Goal: Information Seeking & Learning: Find specific fact

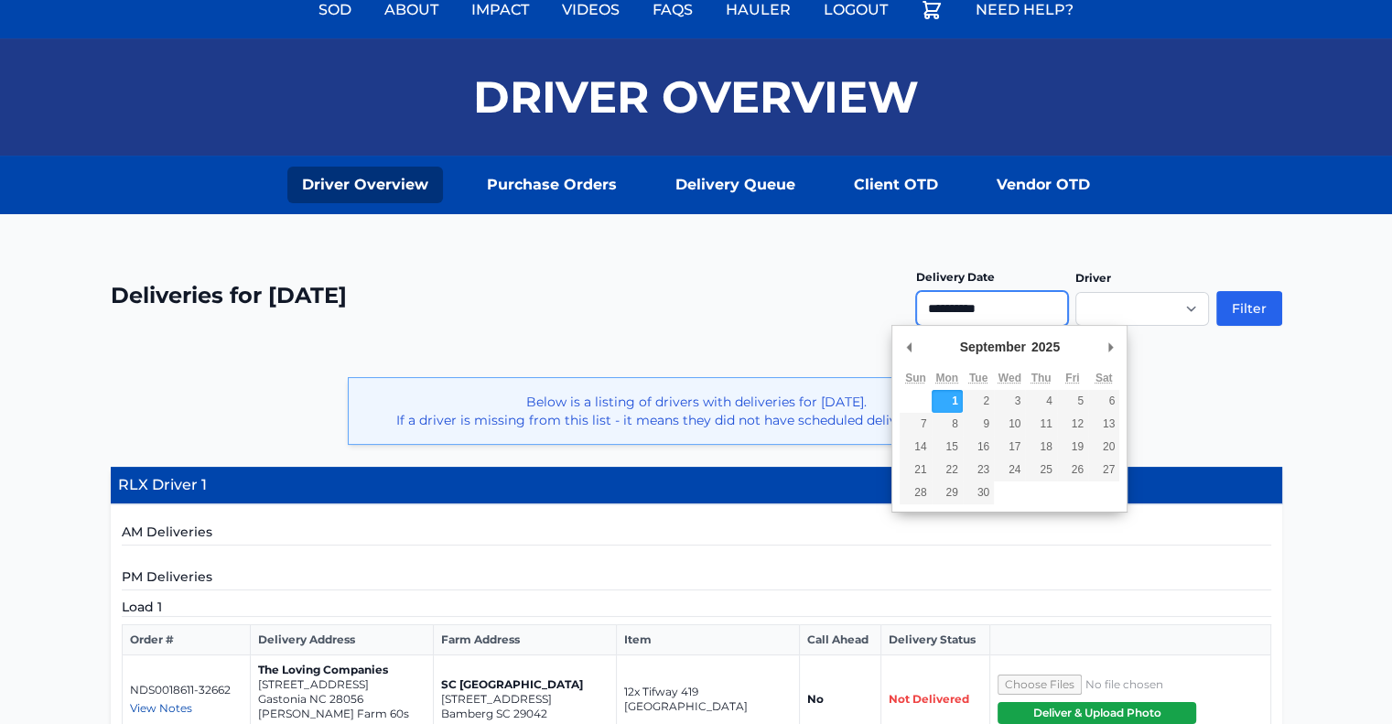
click at [981, 310] on input "**********" at bounding box center [992, 308] width 152 height 35
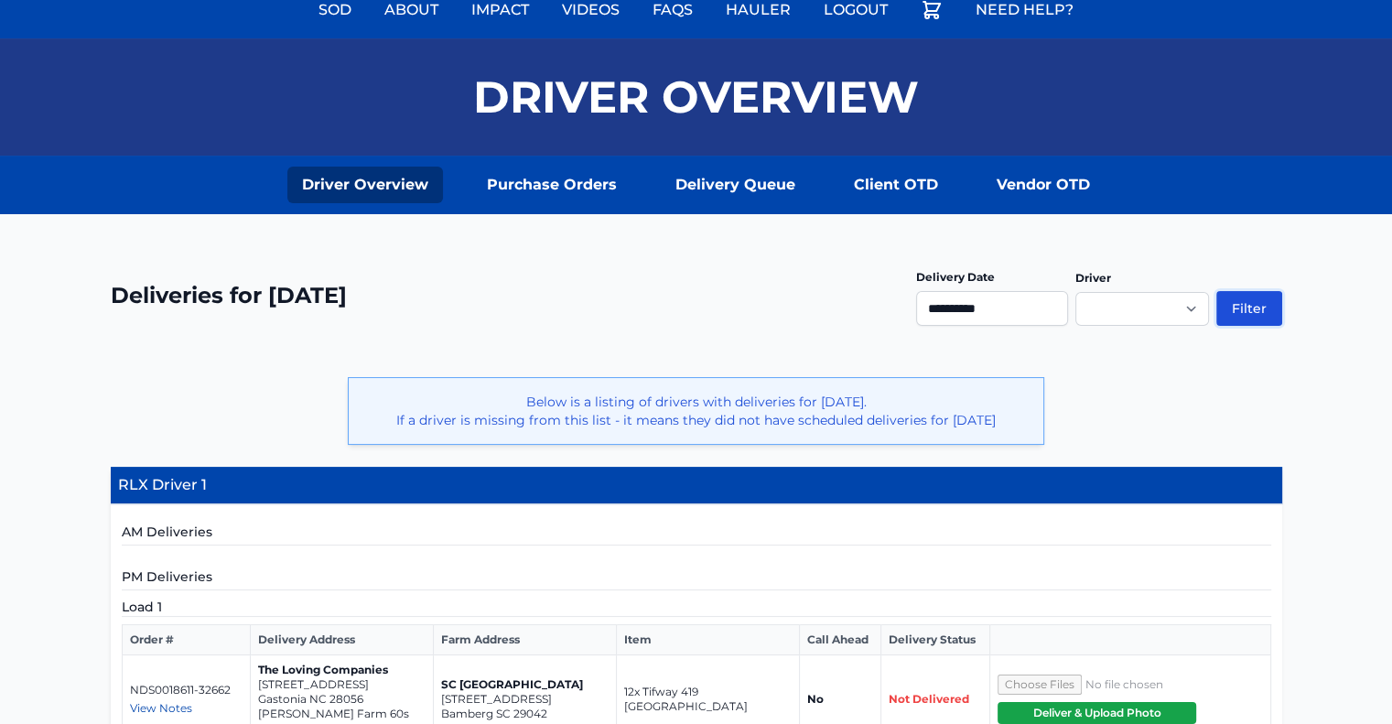
click at [1252, 300] on button "Filter" at bounding box center [1250, 308] width 66 height 35
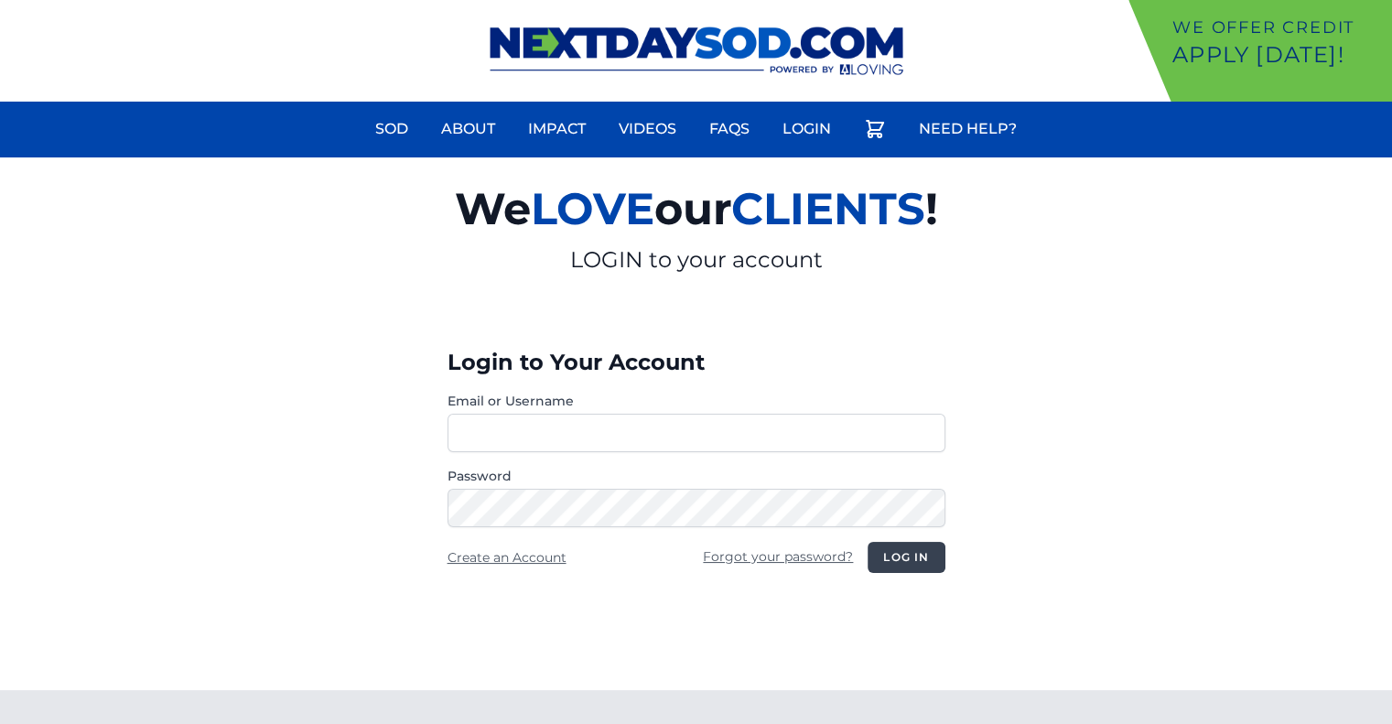
type input "********"
click at [902, 561] on button "Log in" at bounding box center [906, 557] width 77 height 31
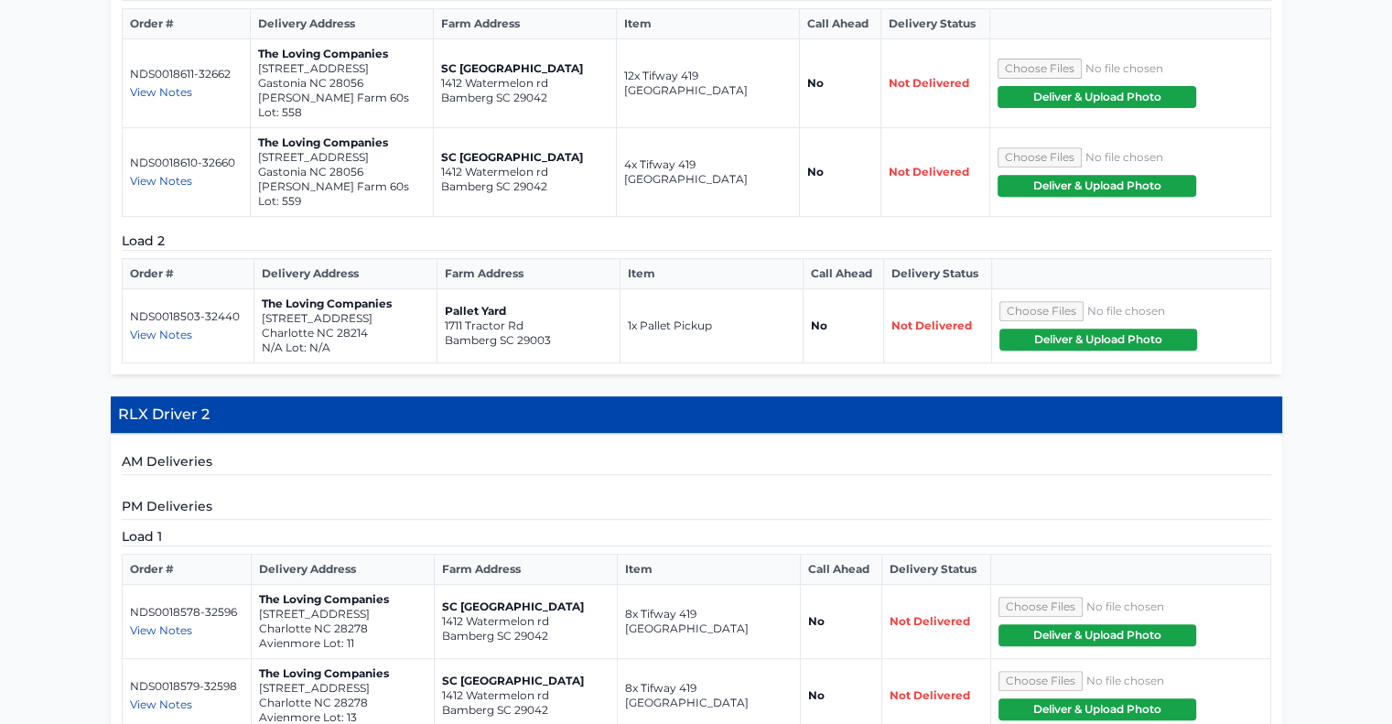
scroll to position [458, 0]
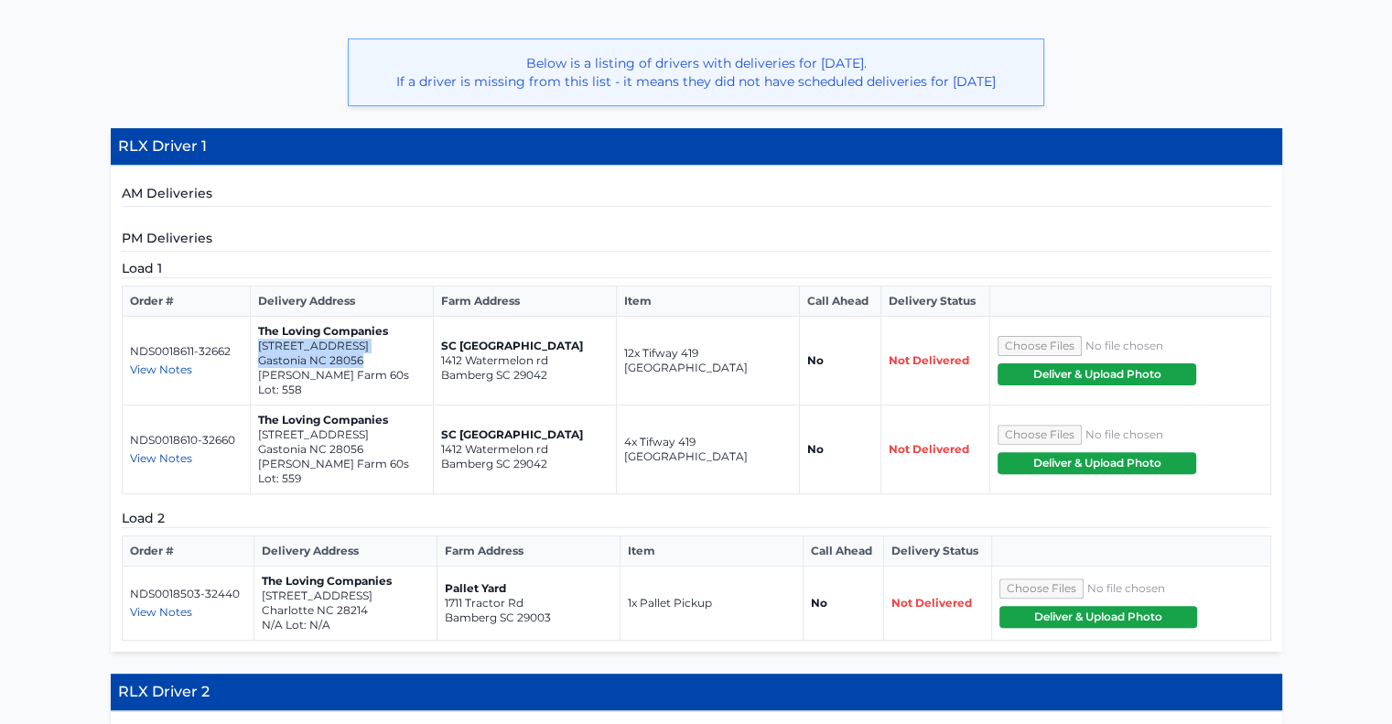
drag, startPoint x: 258, startPoint y: 358, endPoint x: 404, endPoint y: 369, distance: 146.0
click at [404, 369] on td "The Loving Companies 8055 Kennesaw Drive Gastonia NC 28056 Nolen Farm 60s Lot: …" at bounding box center [341, 361] width 183 height 89
copy td "8055 Kennesaw Drive Gastonia NC 28056"
drag, startPoint x: 259, startPoint y: 431, endPoint x: 408, endPoint y: 447, distance: 150.0
click at [408, 447] on td "The Loving Companies 8049 Kennesaw Drive Gastonia NC 28056 Nolen Farm 60s Lot: …" at bounding box center [341, 450] width 183 height 89
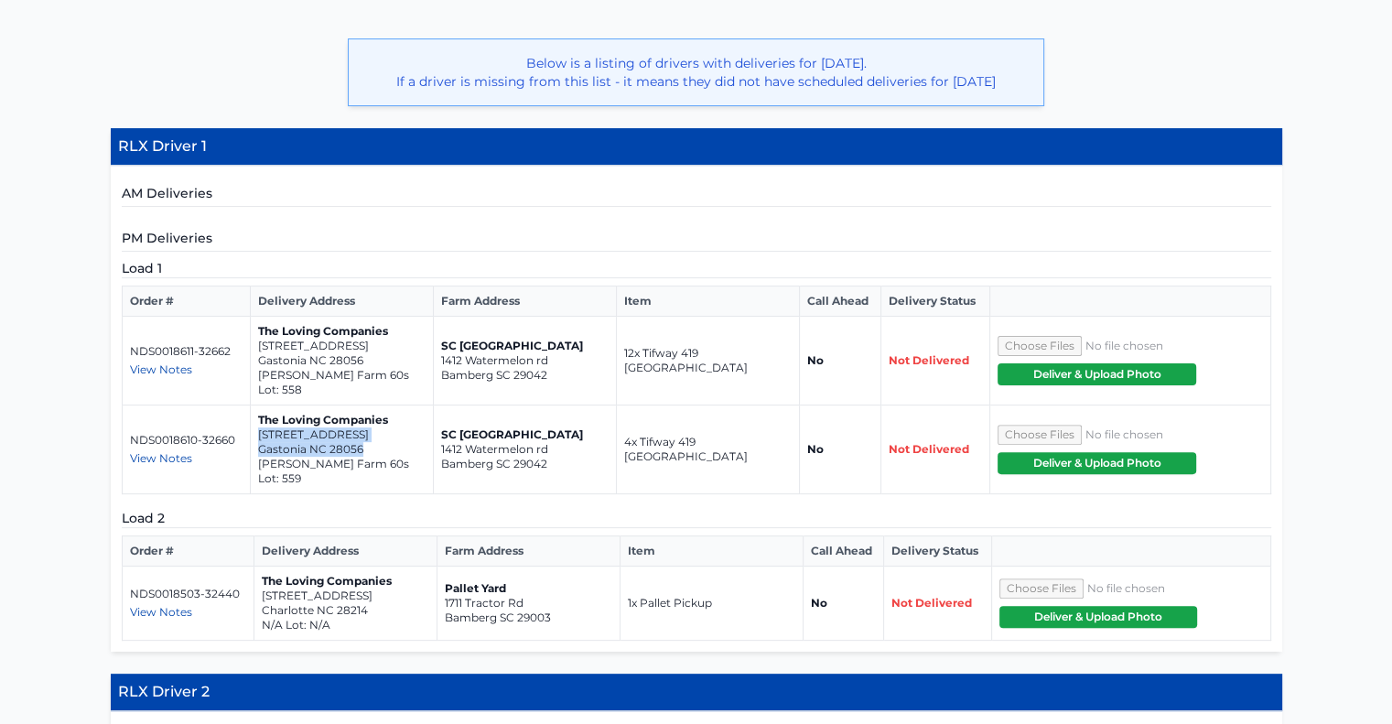
copy td "8049 Kennesaw Drive Gastonia NC 28056"
drag, startPoint x: 260, startPoint y: 576, endPoint x: 388, endPoint y: 593, distance: 129.3
click at [388, 593] on td "The Loving Companies 309 Morningside Road Charlotte NC 28214 N/A Lot: N/A" at bounding box center [345, 604] width 183 height 74
copy td "309 Morningside Road Charlotte NC 28214"
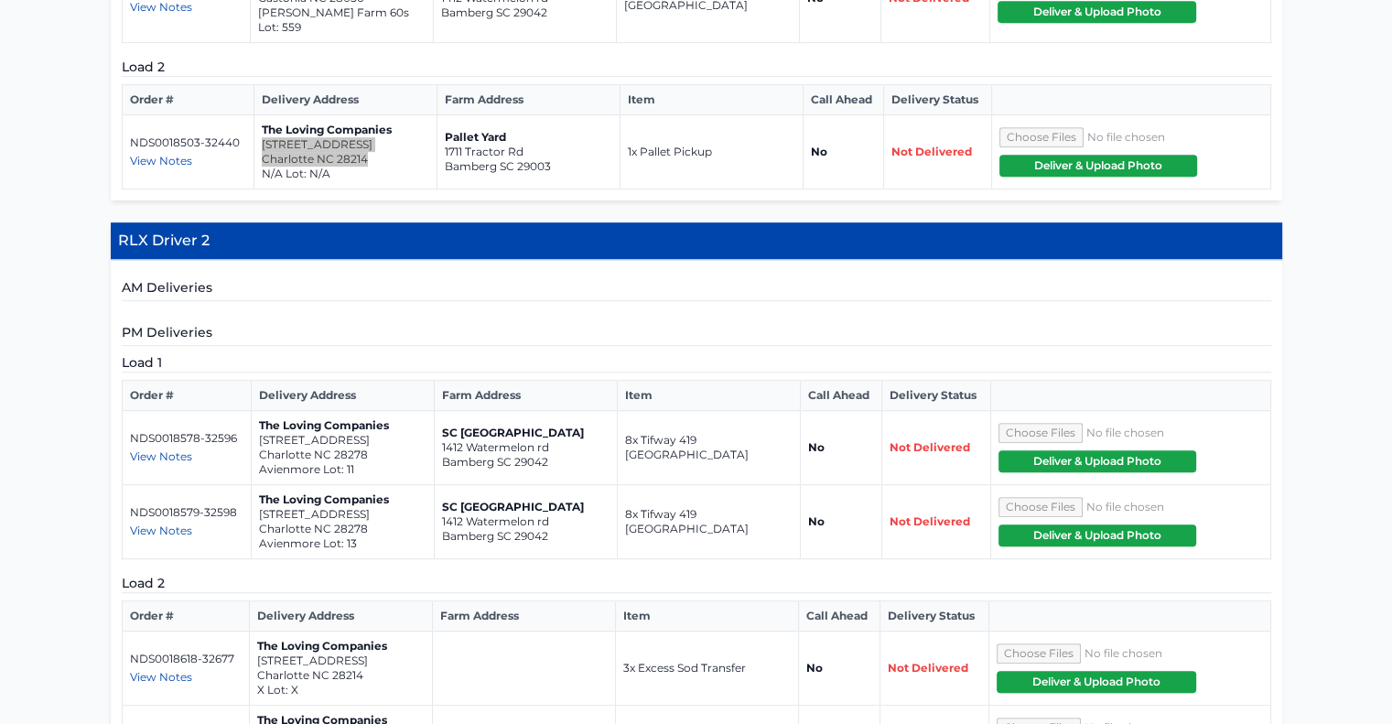
scroll to position [1007, 0]
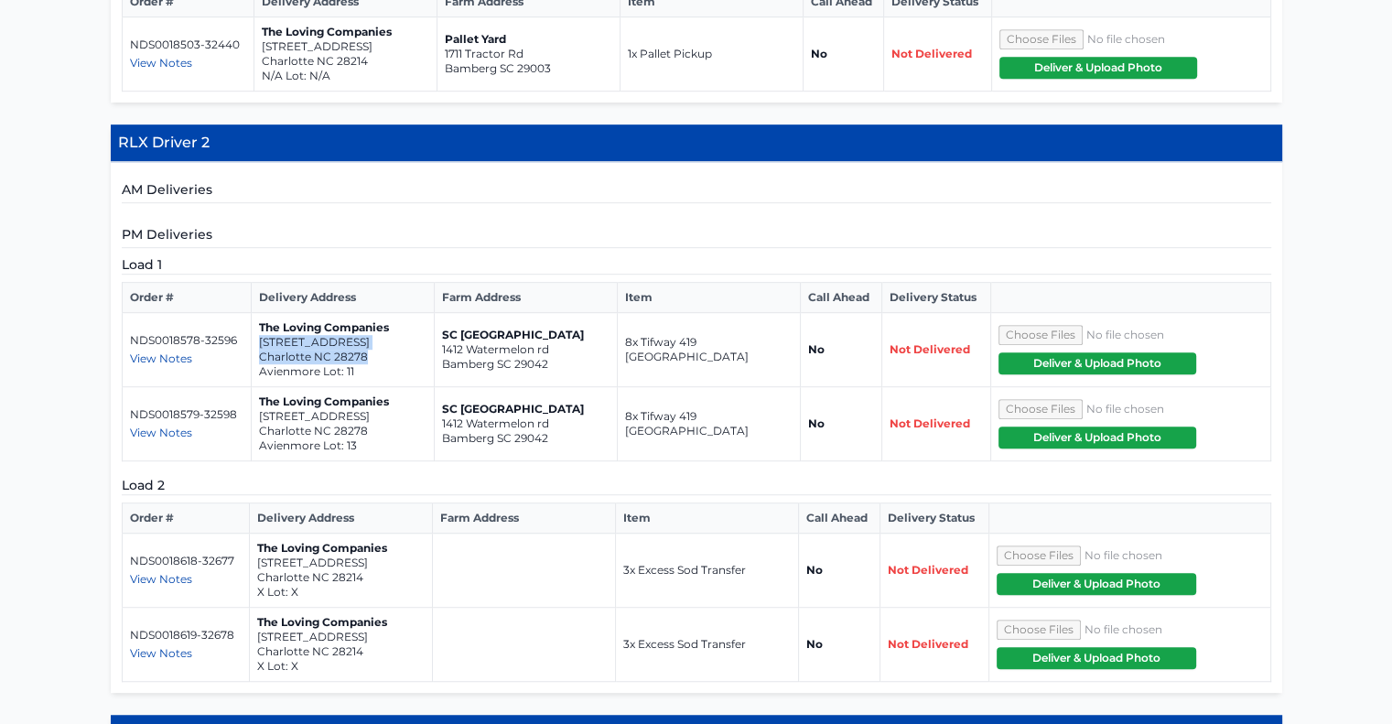
drag, startPoint x: 258, startPoint y: 323, endPoint x: 373, endPoint y: 341, distance: 115.7
click at [373, 341] on td "The Loving Companies 11027 Lochmere Road Charlotte NC 28278 Avienmore Lot: 11" at bounding box center [343, 350] width 183 height 74
copy td "11027 Lochmere Road Charlotte NC 28278"
drag, startPoint x: 259, startPoint y: 396, endPoint x: 394, endPoint y: 411, distance: 135.4
click at [394, 411] on td "The Loving Companies 11019 Lochmere Road Charlotte NC 28278 Avienmore Lot: 13" at bounding box center [343, 424] width 183 height 74
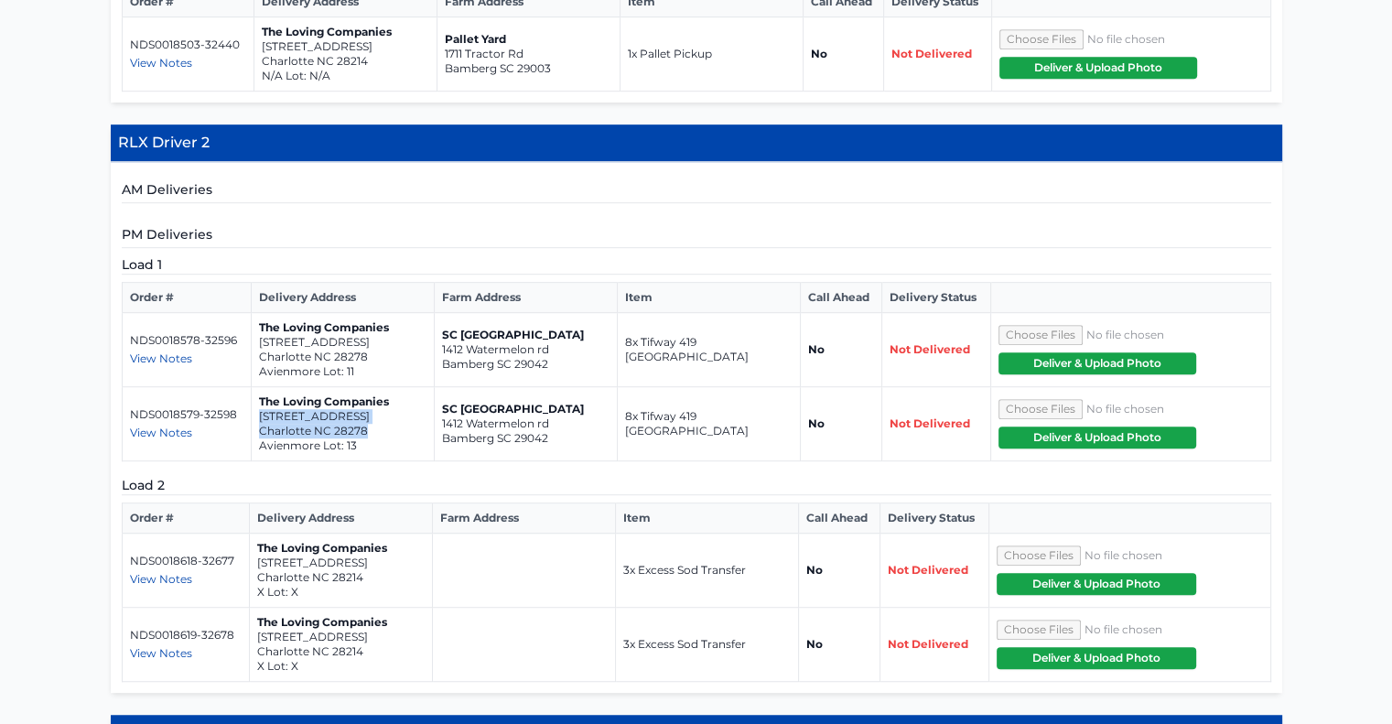
copy td "11019 Lochmere Road Charlotte NC 28278"
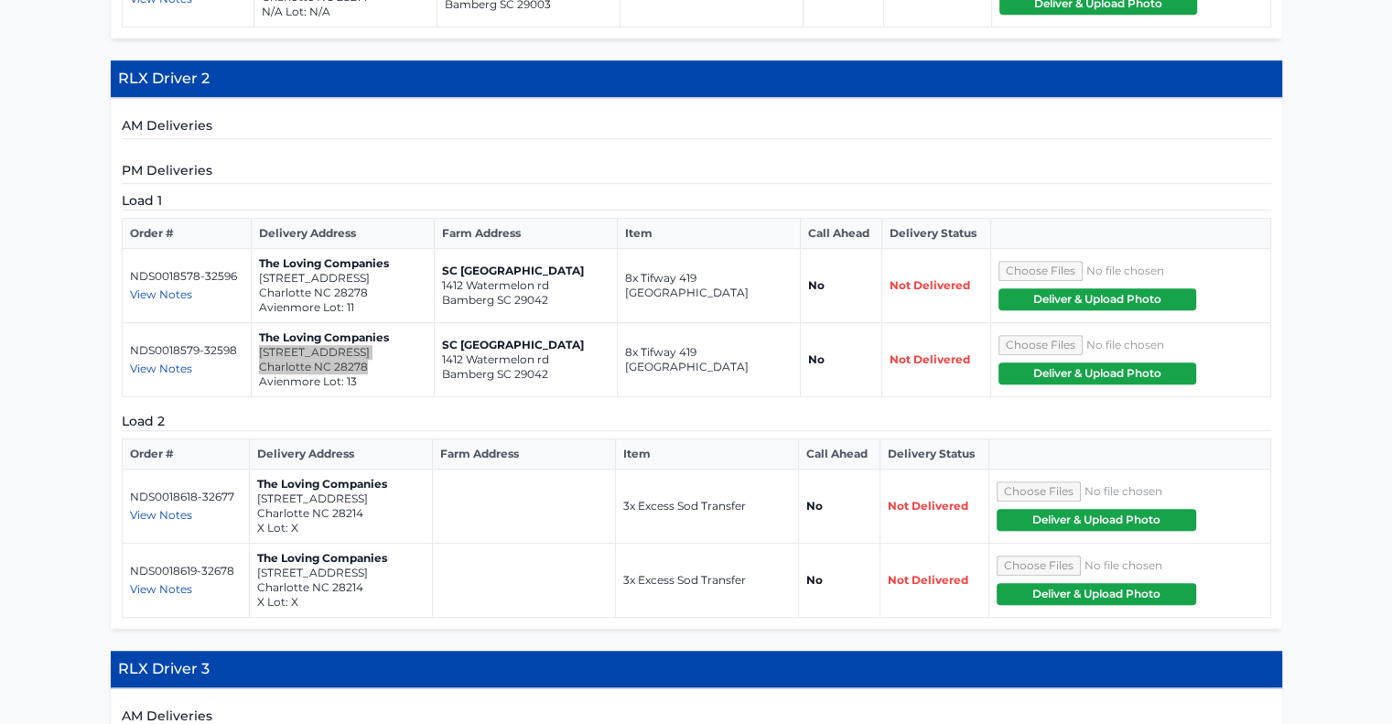
scroll to position [1099, 0]
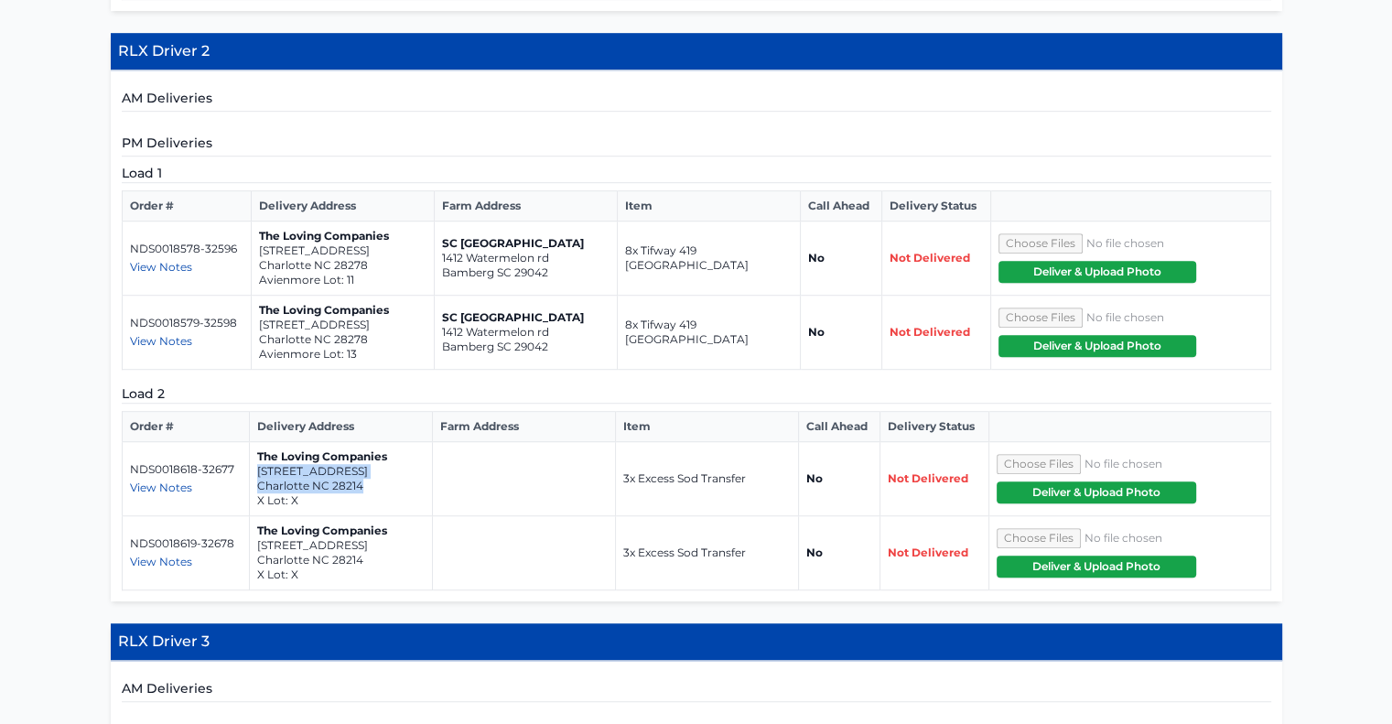
drag, startPoint x: 259, startPoint y: 453, endPoint x: 399, endPoint y: 467, distance: 140.7
click at [399, 467] on td "The Loving Companies 309 Morningside Road Charlotte NC 28214 X Lot: X" at bounding box center [340, 479] width 183 height 74
copy td "309 Morningside Road Charlotte NC 28214"
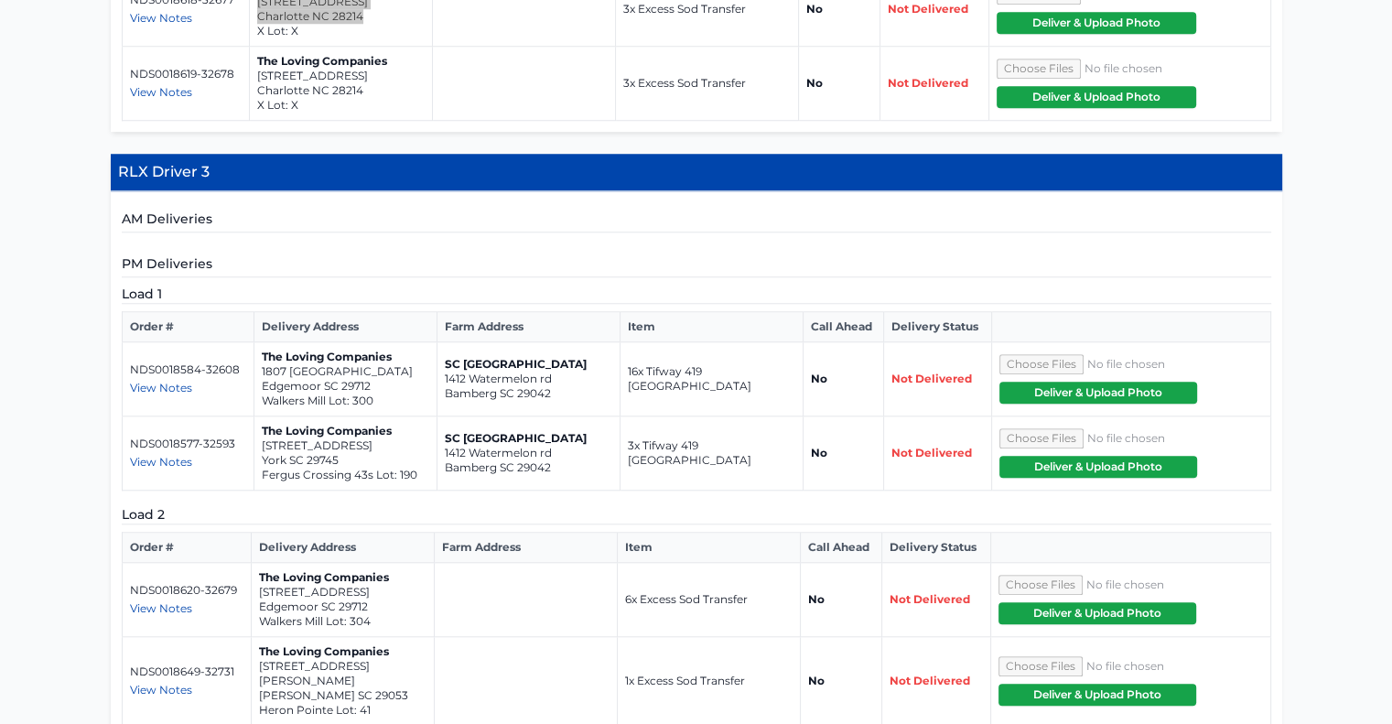
scroll to position [1648, 0]
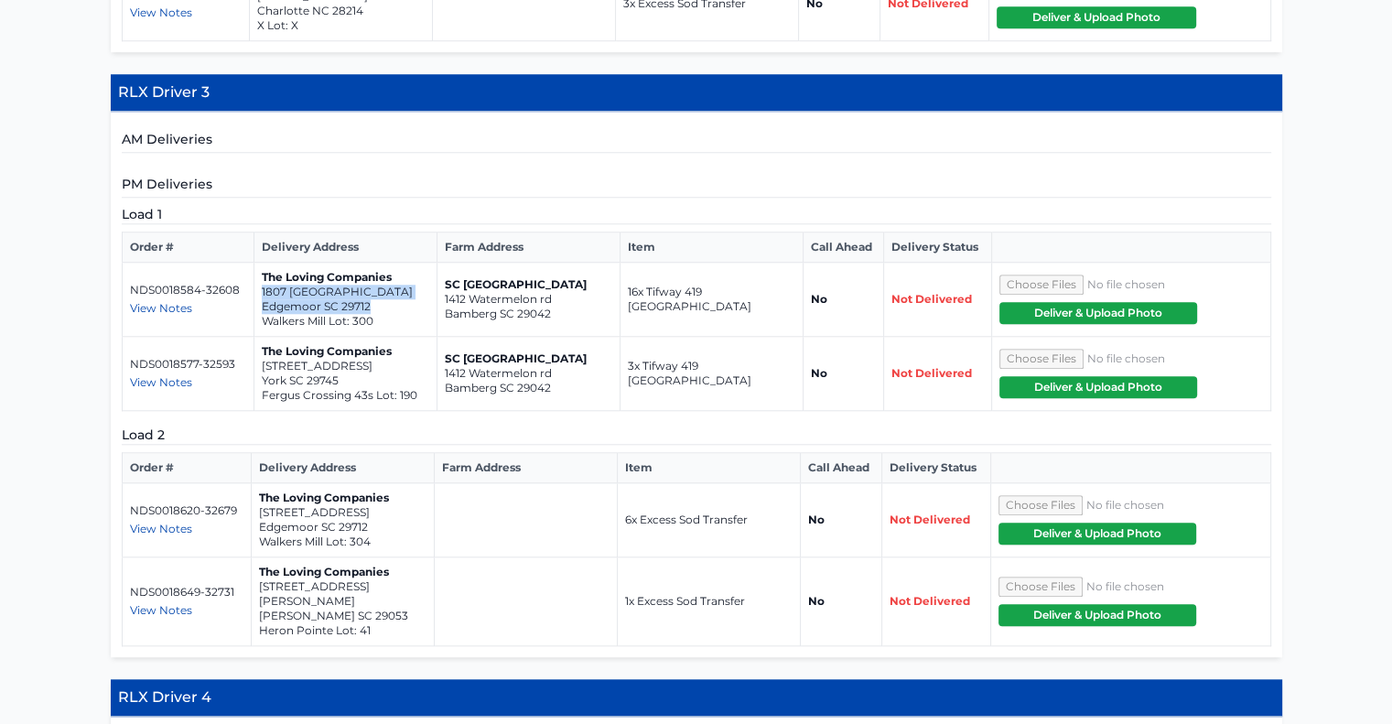
drag, startPoint x: 260, startPoint y: 270, endPoint x: 391, endPoint y: 287, distance: 131.9
click at [391, 287] on td "The Loving Companies 1807 River Crossing Lane Edgemoor SC 29712 Walkers Mill Lo…" at bounding box center [345, 300] width 183 height 74
copy td "1807 River Crossing Lane Edgemoor SC 29712"
drag, startPoint x: 261, startPoint y: 347, endPoint x: 355, endPoint y: 361, distance: 95.3
click at [355, 361] on td "The Loving Companies 444 Court House Avenue York SC 29745 Fergus Crossing 43s L…" at bounding box center [345, 374] width 183 height 74
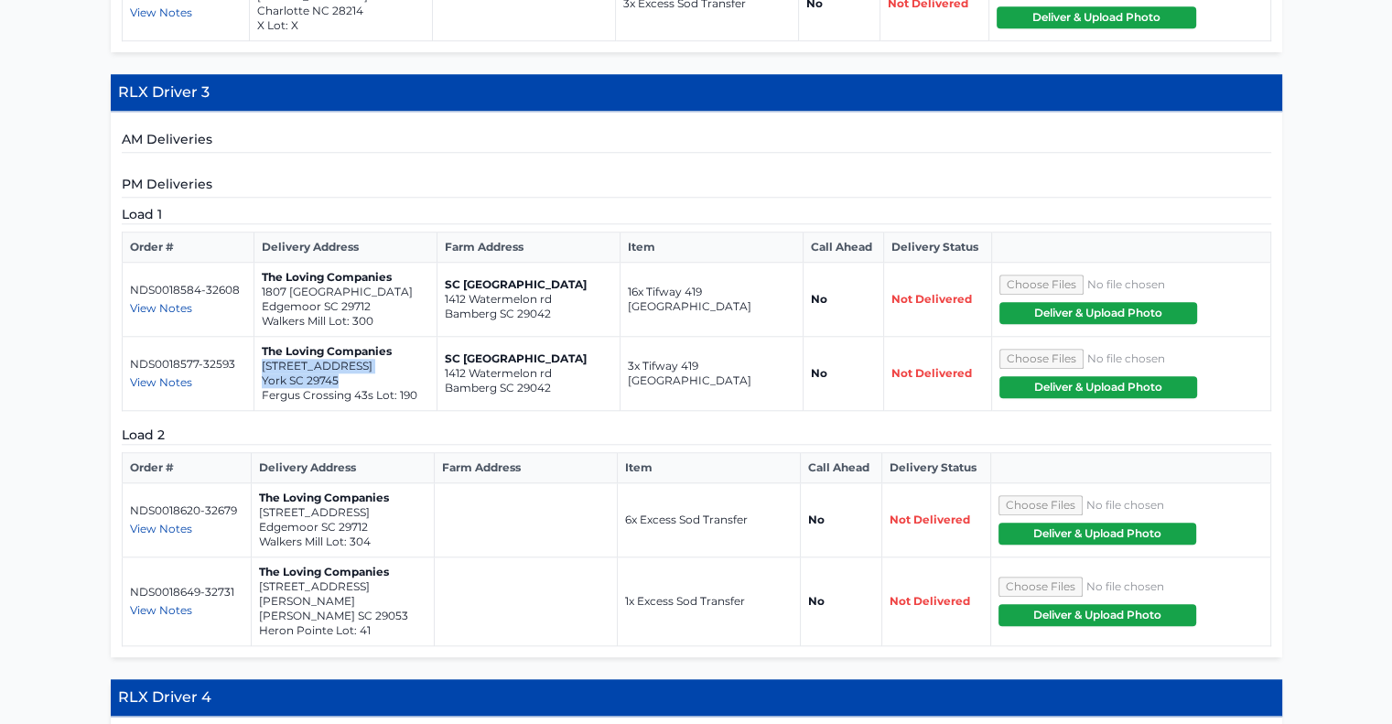
copy td "444 Court House Avenue York SC 29745"
drag, startPoint x: 260, startPoint y: 491, endPoint x: 389, endPoint y: 504, distance: 129.8
click at [389, 504] on td "The Loving Companies 1819 River Crossing Lane Edgemoor SC 29712 Walkers Mill Lo…" at bounding box center [343, 520] width 183 height 74
copy td "1819 River Crossing Lane Edgemoor SC 29712"
click at [256, 566] on td "The Loving Companies 267 Hazel Rain Road Gaston SC 29053 Heron Pointe Lot: 41" at bounding box center [343, 602] width 183 height 89
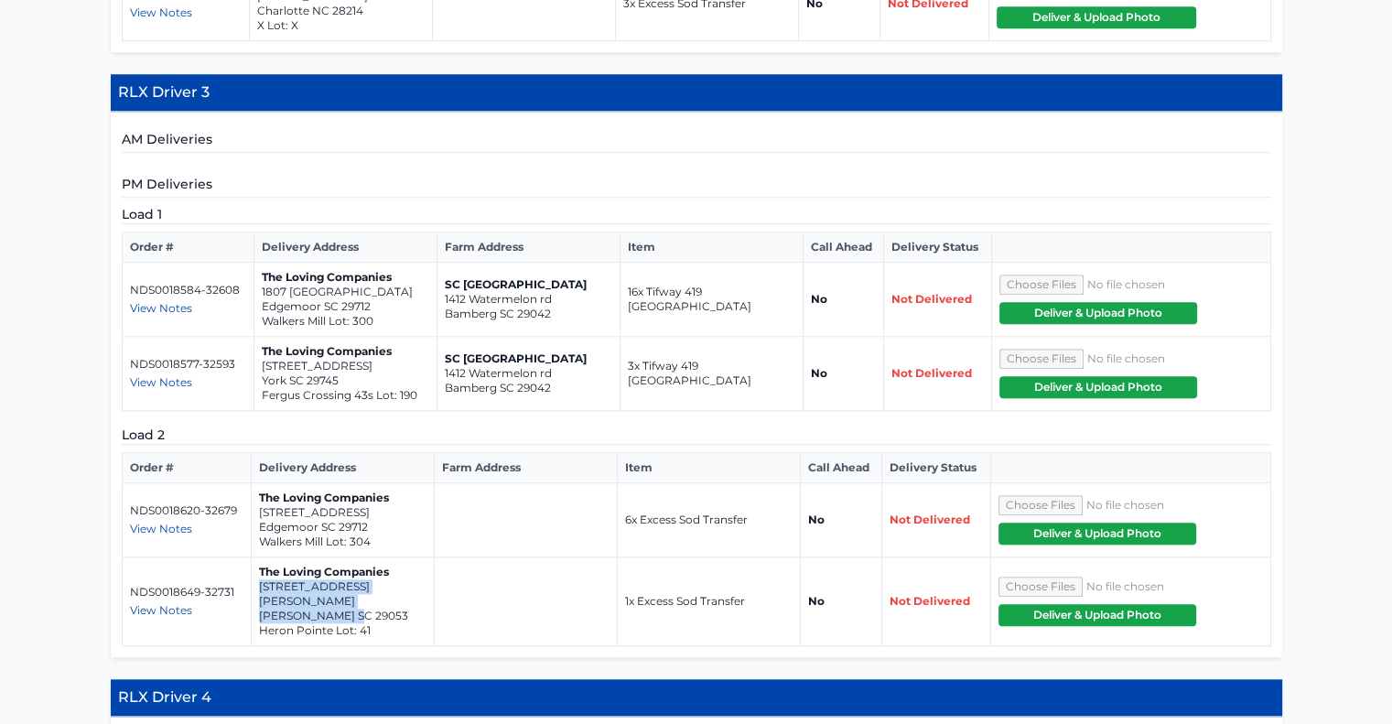
drag, startPoint x: 260, startPoint y: 563, endPoint x: 361, endPoint y: 578, distance: 101.8
click at [361, 578] on td "The Loving Companies 267 Hazel Rain Road Gaston SC 29053 Heron Pointe Lot: 41" at bounding box center [343, 602] width 183 height 89
copy td "267 Hazel Rain Road Gaston SC 29053"
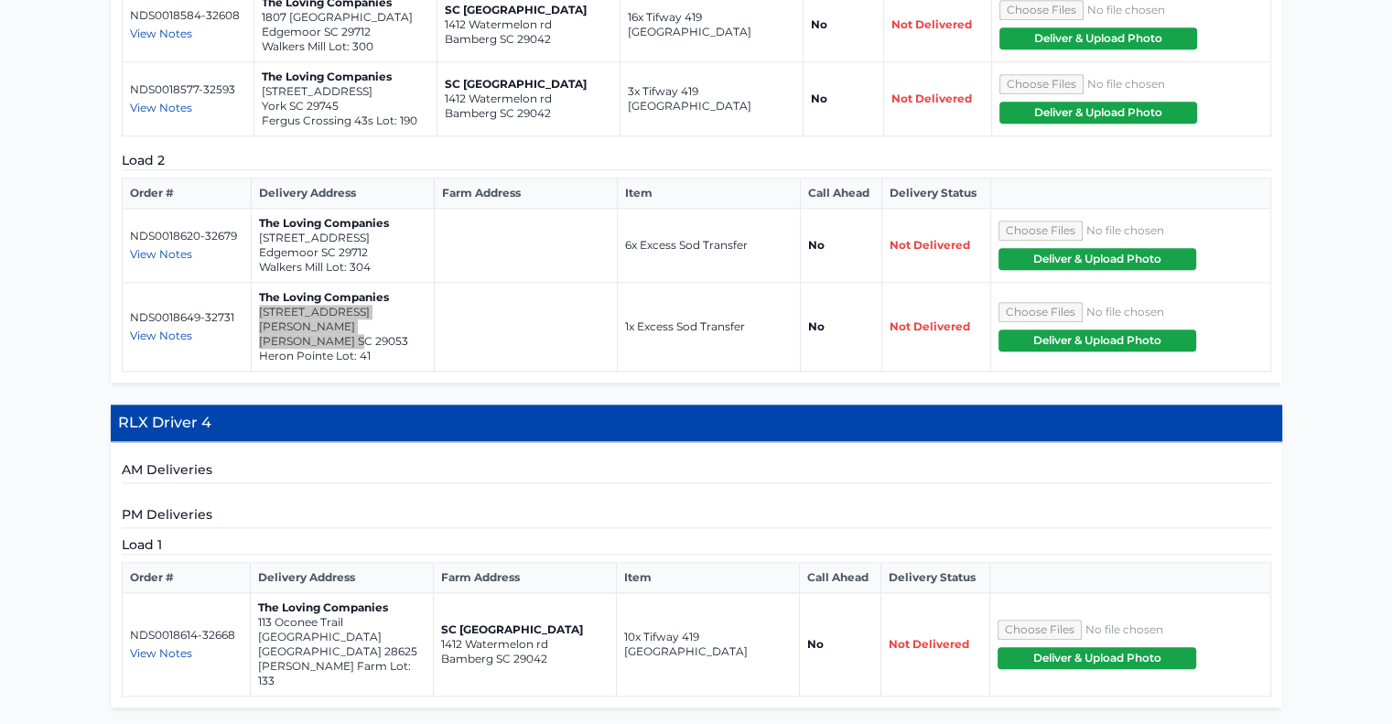
scroll to position [2106, 0]
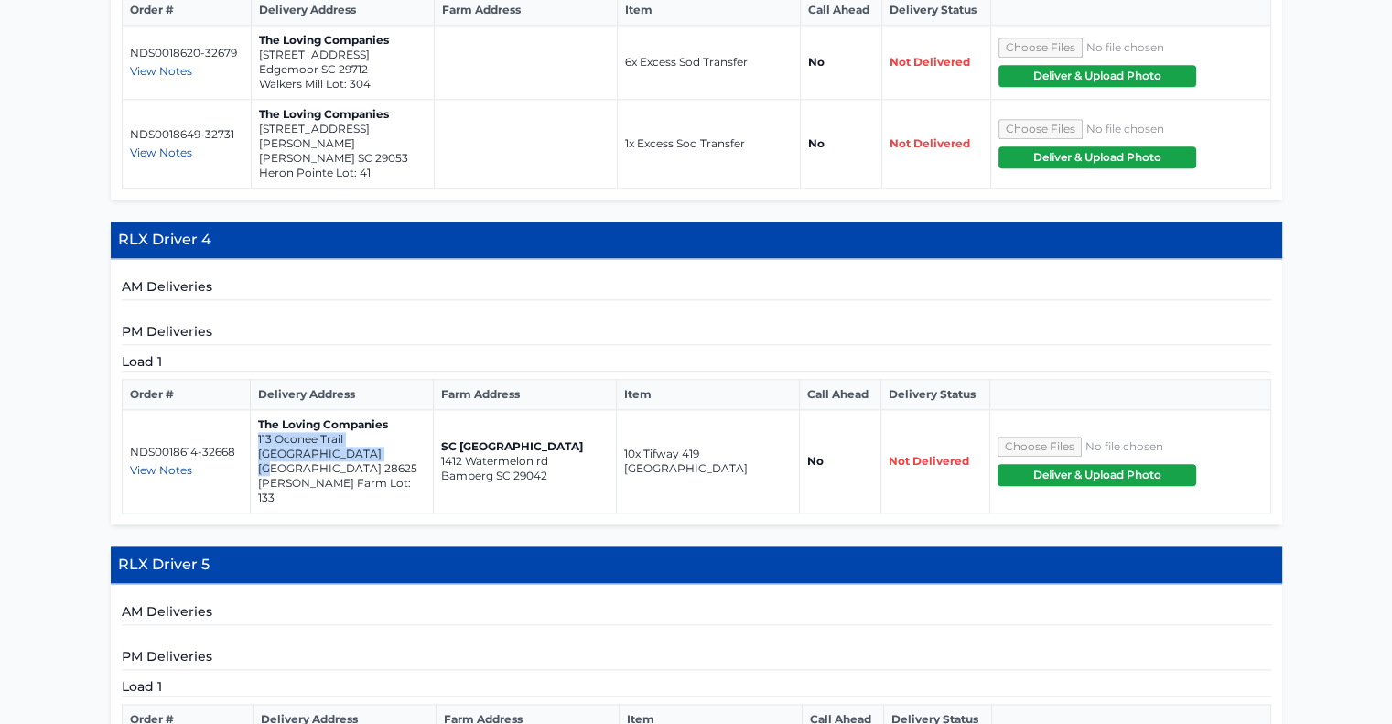
drag, startPoint x: 257, startPoint y: 401, endPoint x: 385, endPoint y: 413, distance: 127.8
click at [385, 413] on td "The Loving Companies 113 Oconee Trail Statesville NC 28625 Sullivan Farm Lot: 1…" at bounding box center [341, 461] width 183 height 103
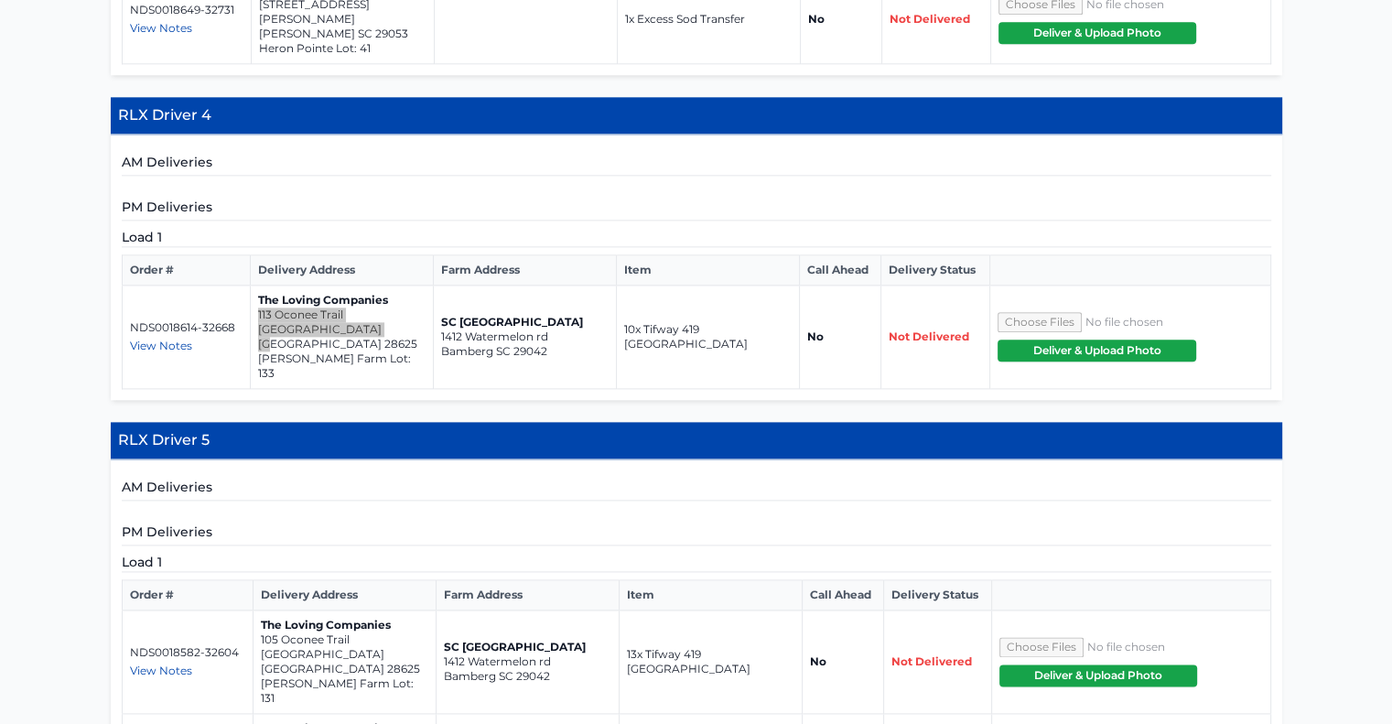
scroll to position [2472, 0]
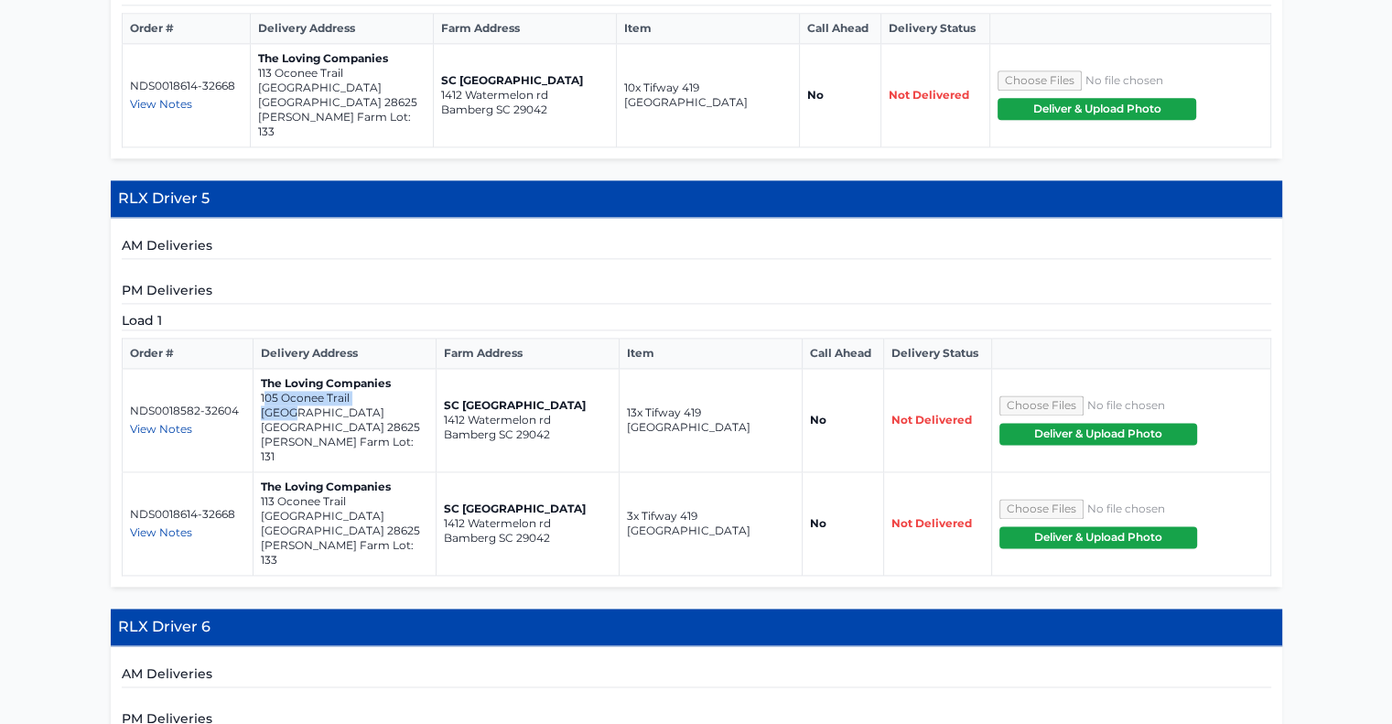
drag, startPoint x: 261, startPoint y: 330, endPoint x: 287, endPoint y: 343, distance: 29.1
click at [287, 369] on td "The Loving Companies 105 Oconee Trail Statesville NC 28625 Sullivan Farm Lot: 1…" at bounding box center [344, 420] width 183 height 103
drag, startPoint x: 256, startPoint y: 328, endPoint x: 381, endPoint y: 350, distance: 126.4
click at [381, 369] on td "The Loving Companies 105 Oconee Trail Statesville NC 28625 Sullivan Farm Lot: 1…" at bounding box center [344, 420] width 183 height 103
drag, startPoint x: 257, startPoint y: 405, endPoint x: 379, endPoint y: 428, distance: 123.9
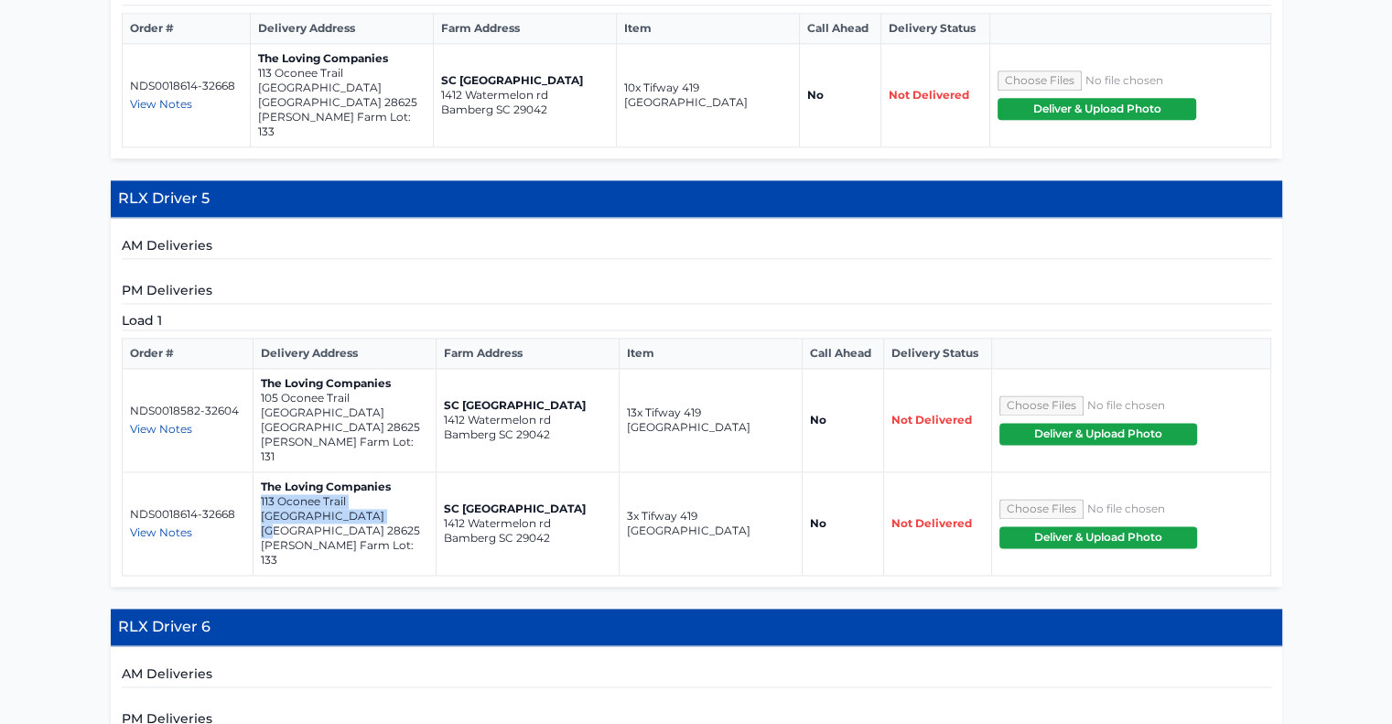
click at [379, 472] on td "The Loving Companies 113 Oconee Trail Statesville NC 28625 Sullivan Farm Lot: 1…" at bounding box center [344, 523] width 183 height 103
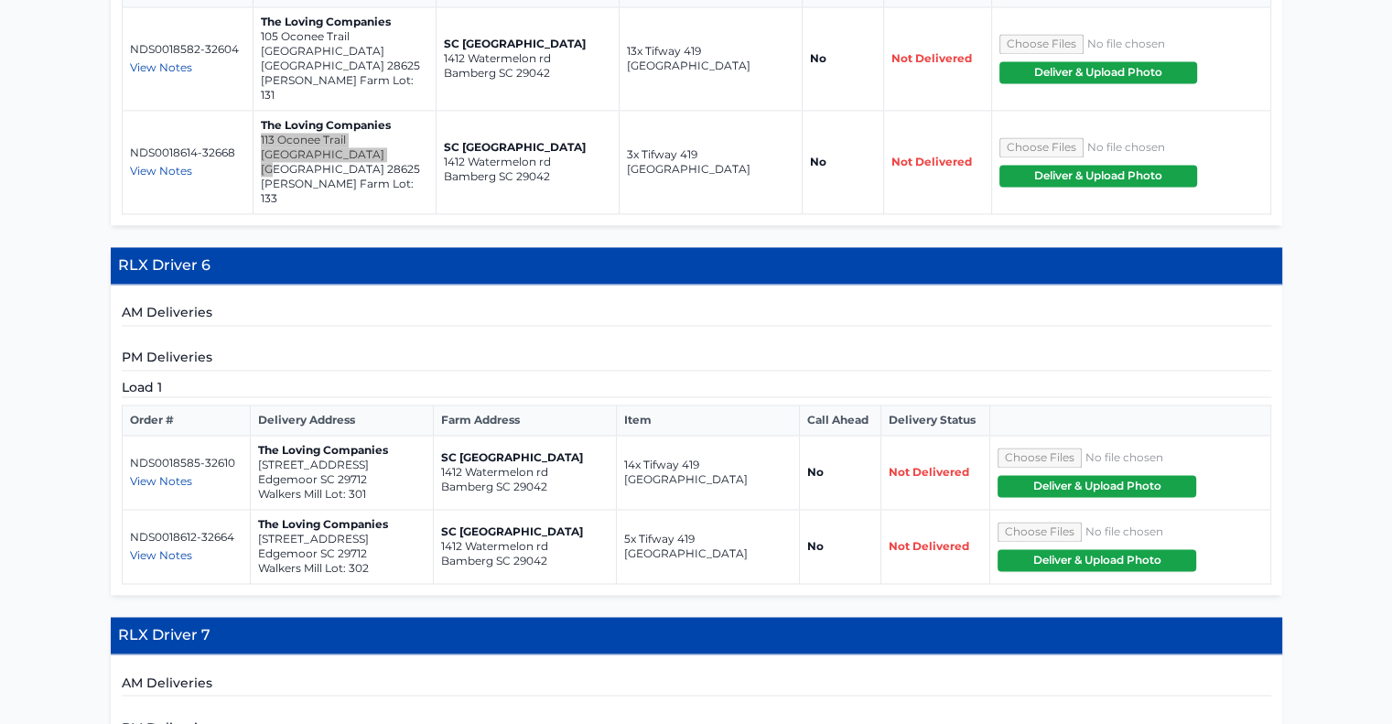
scroll to position [2838, 0]
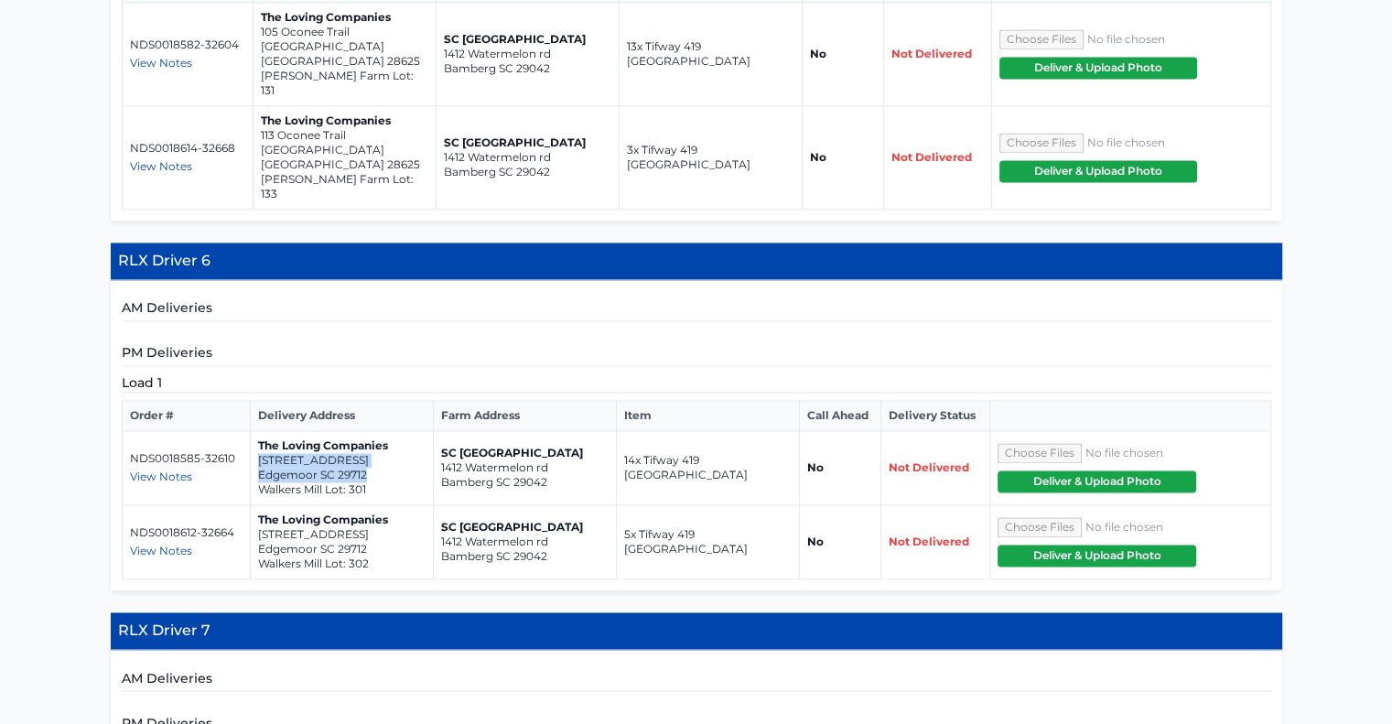
drag, startPoint x: 256, startPoint y: 332, endPoint x: 374, endPoint y: 344, distance: 117.8
click at [374, 431] on td "The Loving Companies 1811 River Crossing Lane Edgemoor SC 29712 Walkers Mill Lo…" at bounding box center [341, 468] width 183 height 74
drag, startPoint x: 255, startPoint y: 406, endPoint x: 377, endPoint y: 426, distance: 124.3
click at [377, 505] on td "The Loving Companies 1815 River Crossing Lane Edgemoor SC 29712 Walkers Mill Lo…" at bounding box center [341, 542] width 183 height 74
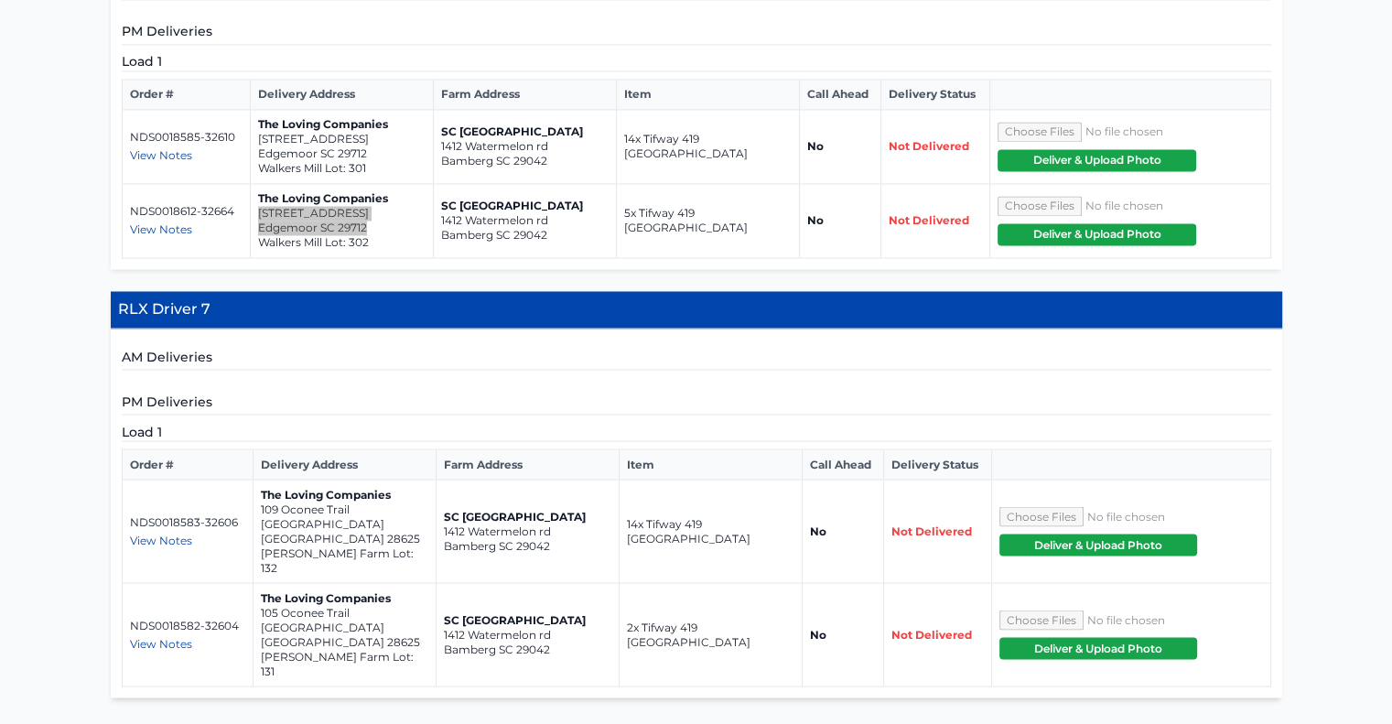
scroll to position [3162, 0]
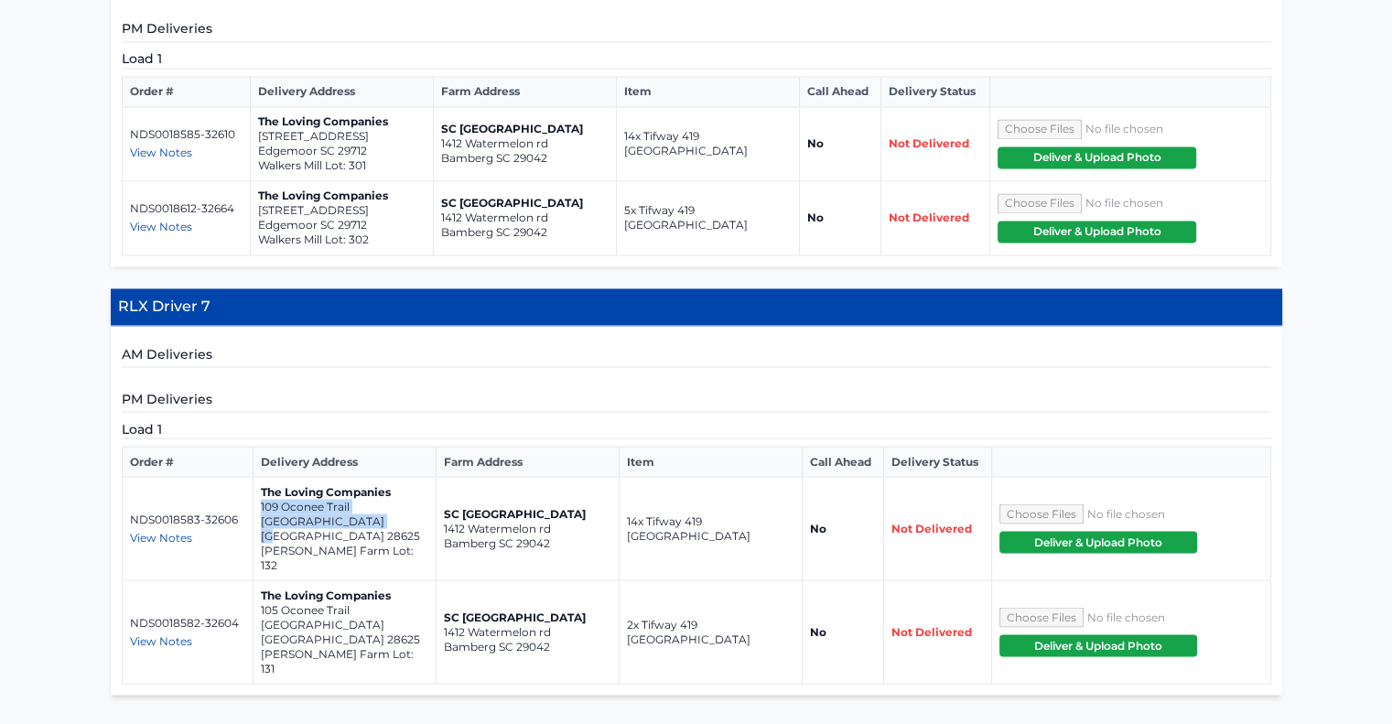
drag, startPoint x: 262, startPoint y: 378, endPoint x: 390, endPoint y: 394, distance: 129.1
click at [390, 477] on td "The Loving Companies 109 Oconee Trail Statesville NC 28625 Sullivan Farm Lot: 1…" at bounding box center [344, 528] width 183 height 103
drag, startPoint x: 260, startPoint y: 450, endPoint x: 385, endPoint y: 461, distance: 125.0
click at [385, 580] on td "The Loving Companies 105 Oconee Trail Statesville NC 28625 Sullivan Farm Lot: 1…" at bounding box center [344, 631] width 183 height 103
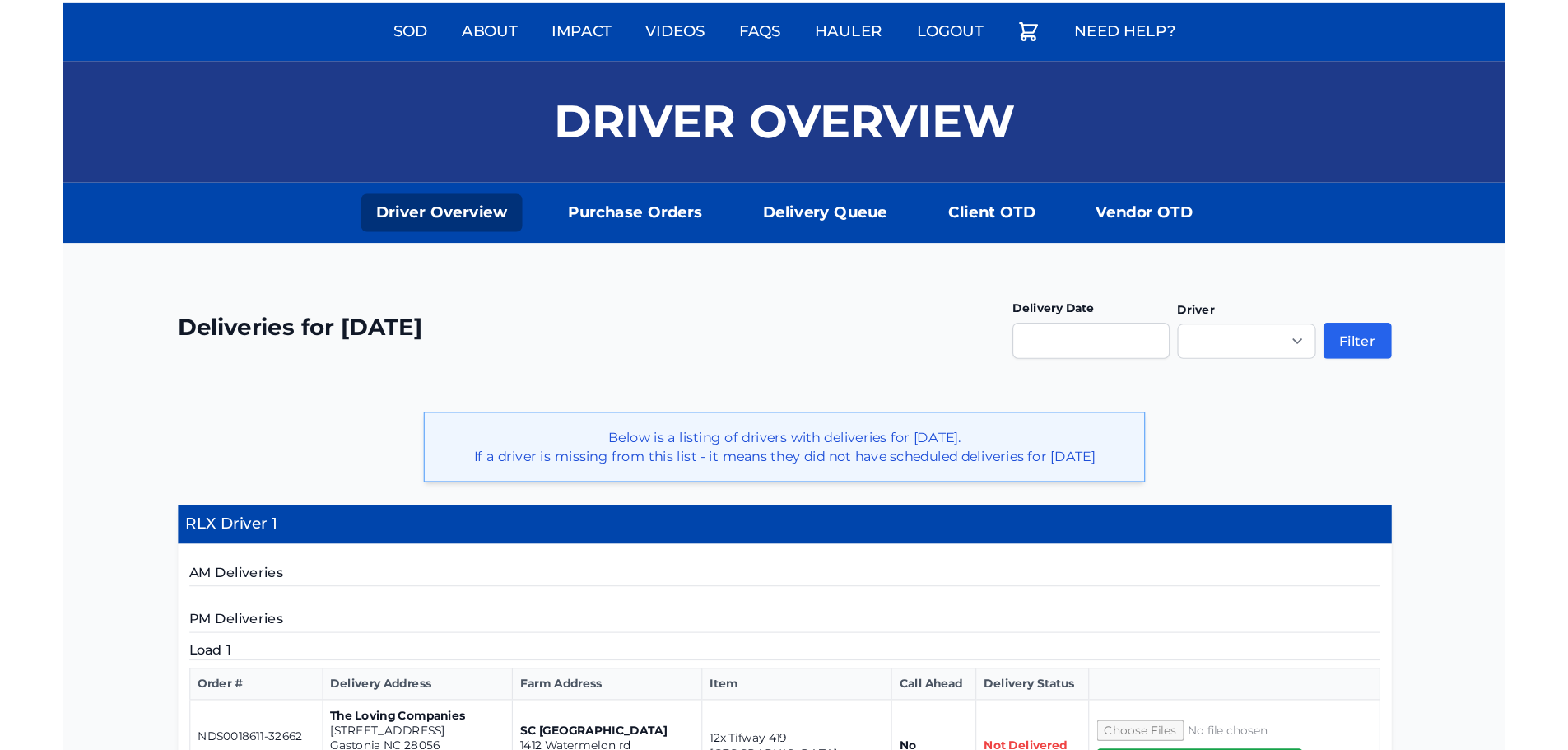
scroll to position [0, 0]
